Goal: Transaction & Acquisition: Purchase product/service

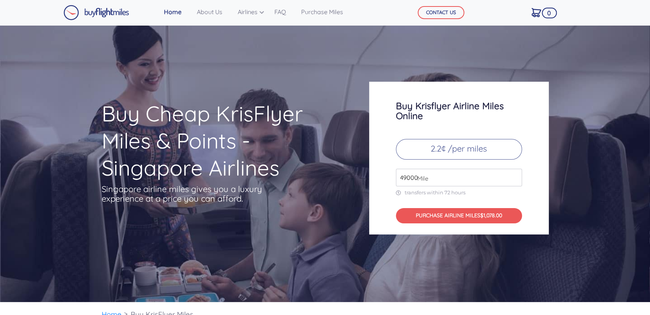
click at [441, 146] on p "2.2¢ /per miles" at bounding box center [459, 149] width 126 height 21
click at [441, 175] on input "49000" at bounding box center [459, 178] width 126 height 18
drag, startPoint x: 455, startPoint y: 178, endPoint x: 352, endPoint y: 172, distance: 103.3
click at [362, 176] on div "Buy Cheap KrisFlyer Miles & Points - Singapore Airlines Singapore airline miles…" at bounding box center [325, 158] width 459 height 153
type input "10000"
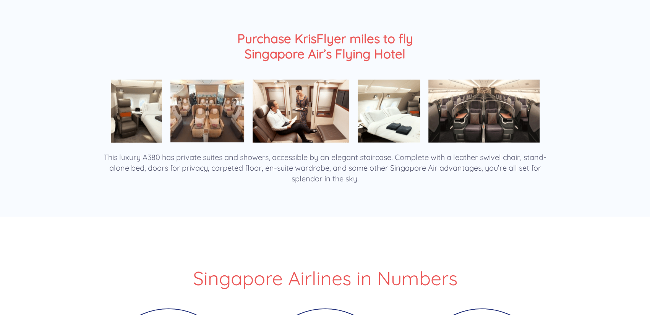
scroll to position [1223, 0]
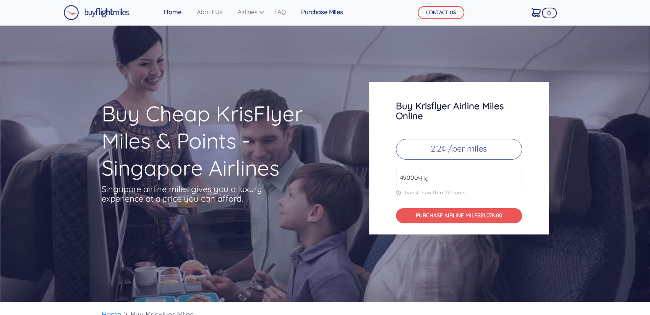
click at [322, 11] on link "Purchase Miles" at bounding box center [322, 11] width 48 height 15
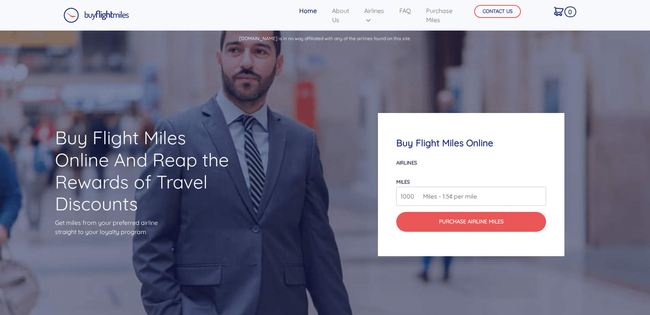
scroll to position [653, 0]
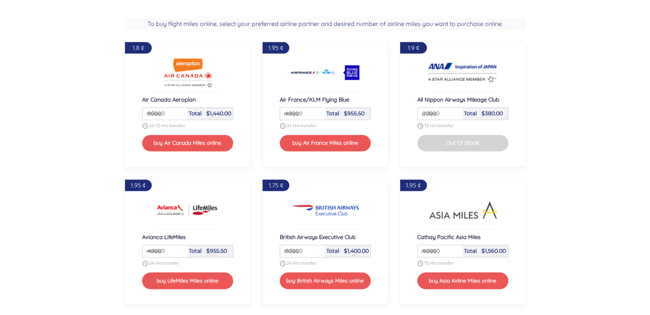
select select
